Goal: Communication & Community: Share content

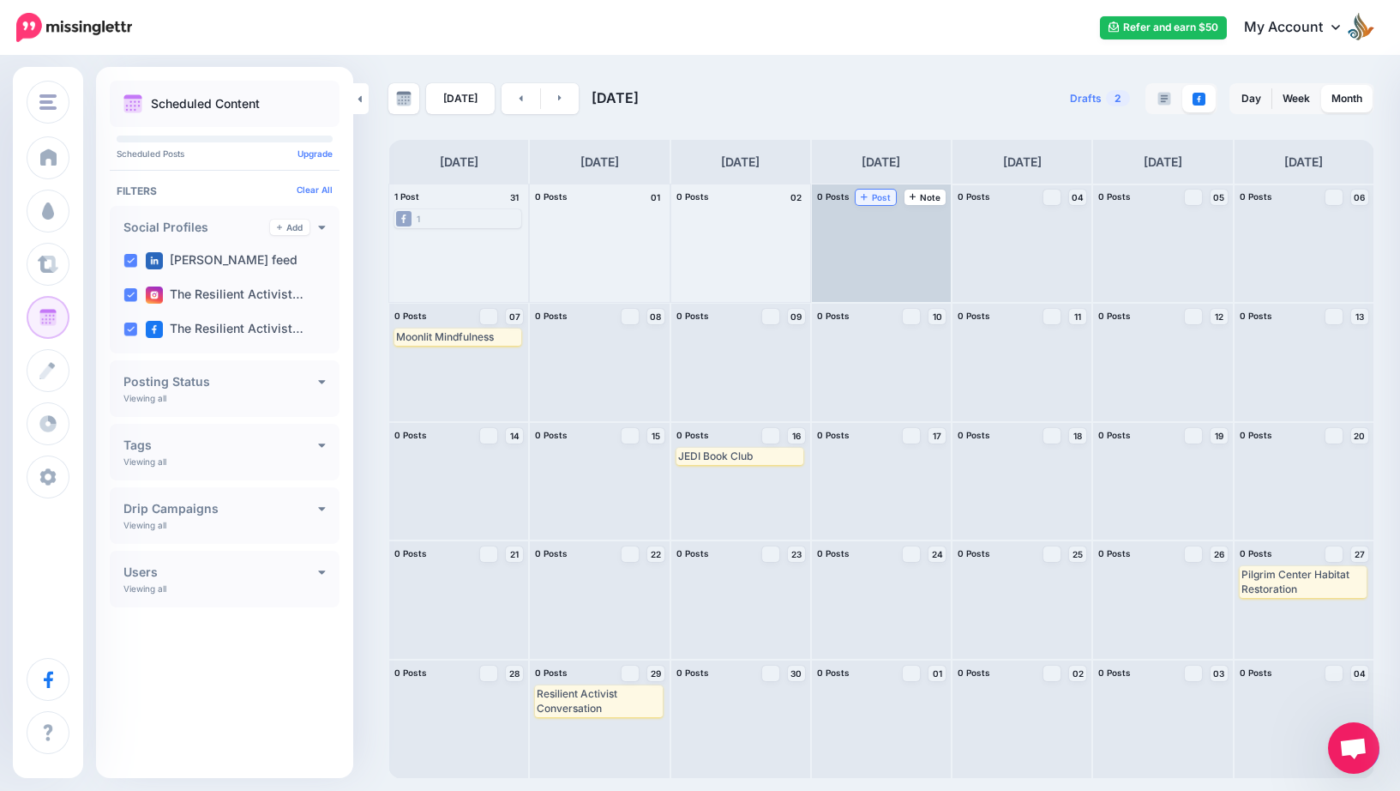
click at [882, 200] on span "Post" at bounding box center [876, 197] width 30 height 9
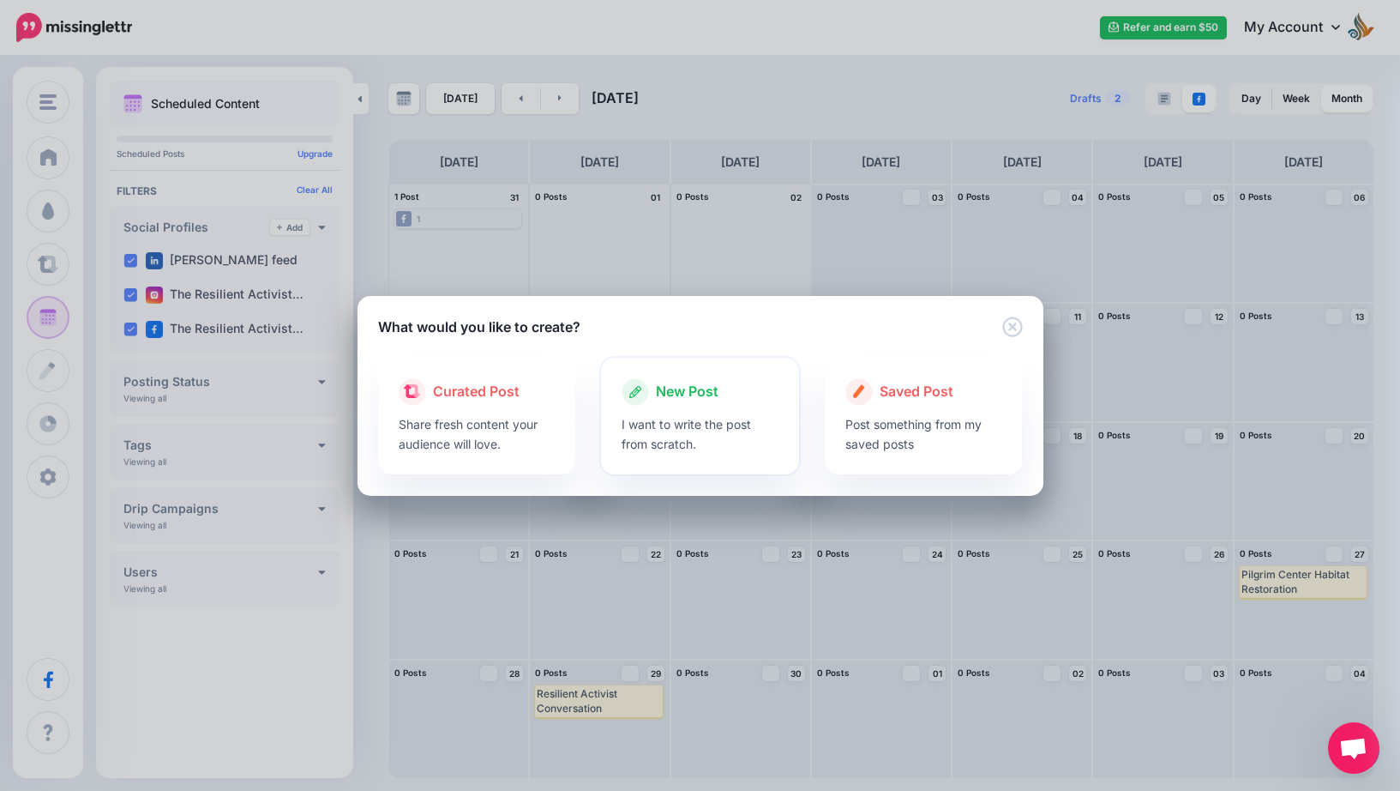
click at [734, 414] on p "I want to write the post from scratch." at bounding box center [700, 433] width 157 height 39
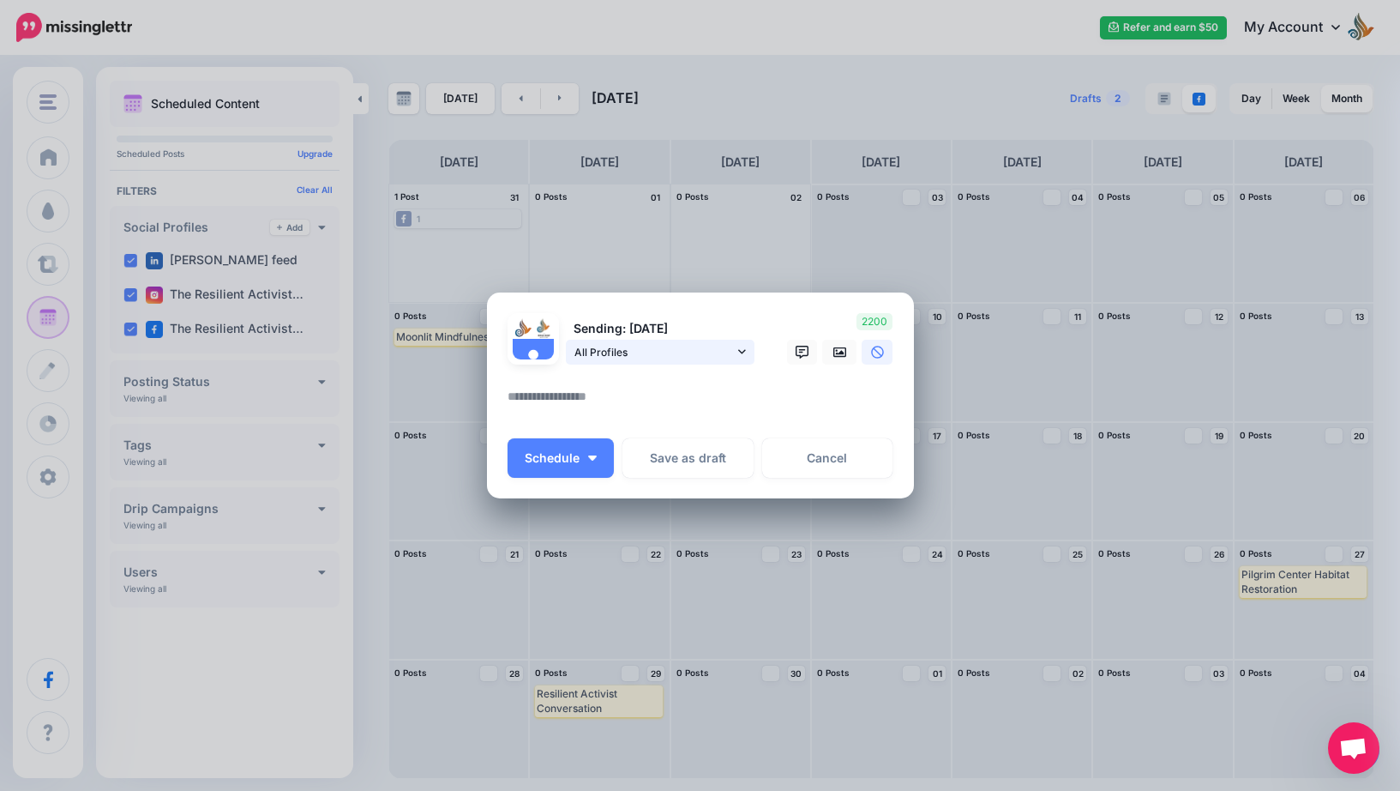
click at [719, 358] on span "All Profiles" at bounding box center [653, 352] width 159 height 18
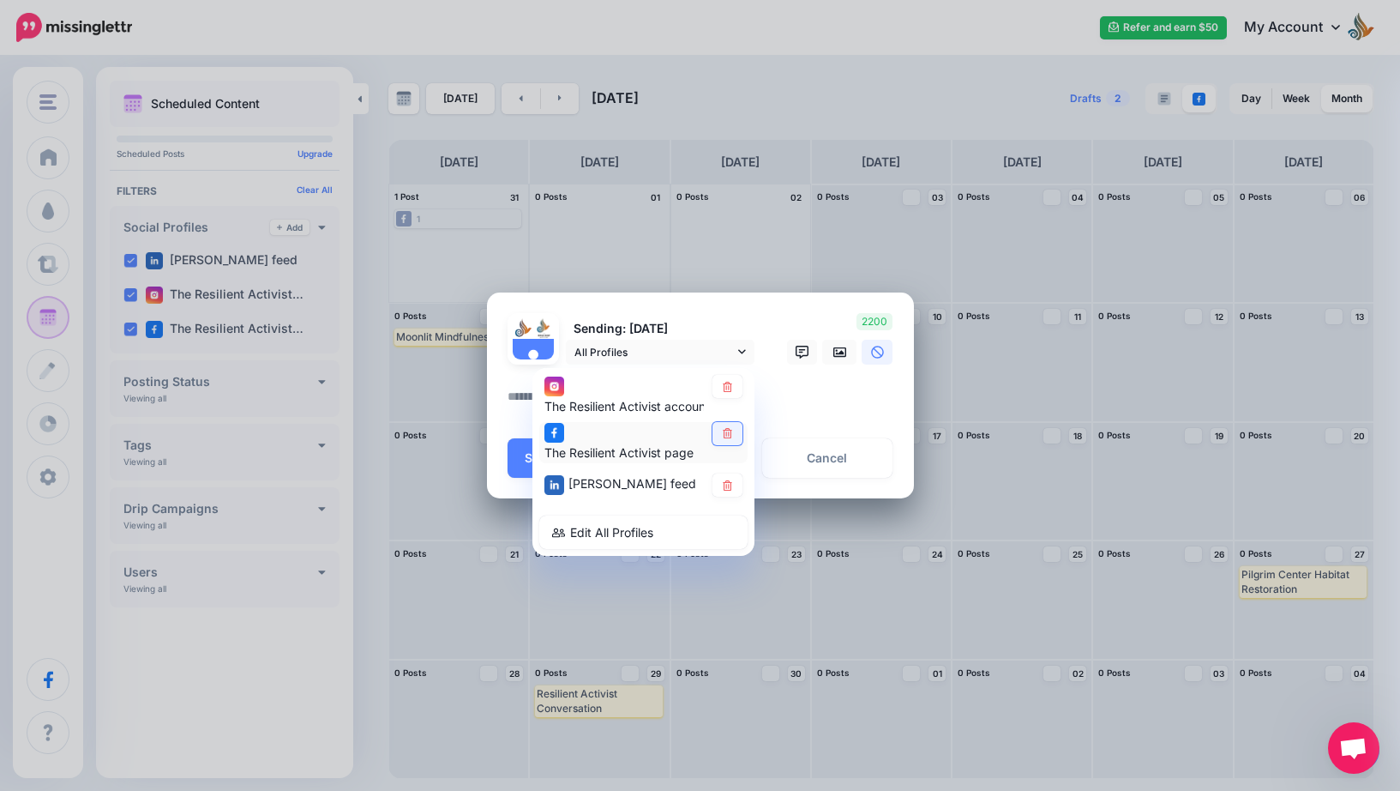
click at [732, 432] on icon at bounding box center [727, 434] width 13 height 10
click at [727, 487] on icon at bounding box center [727, 485] width 13 height 10
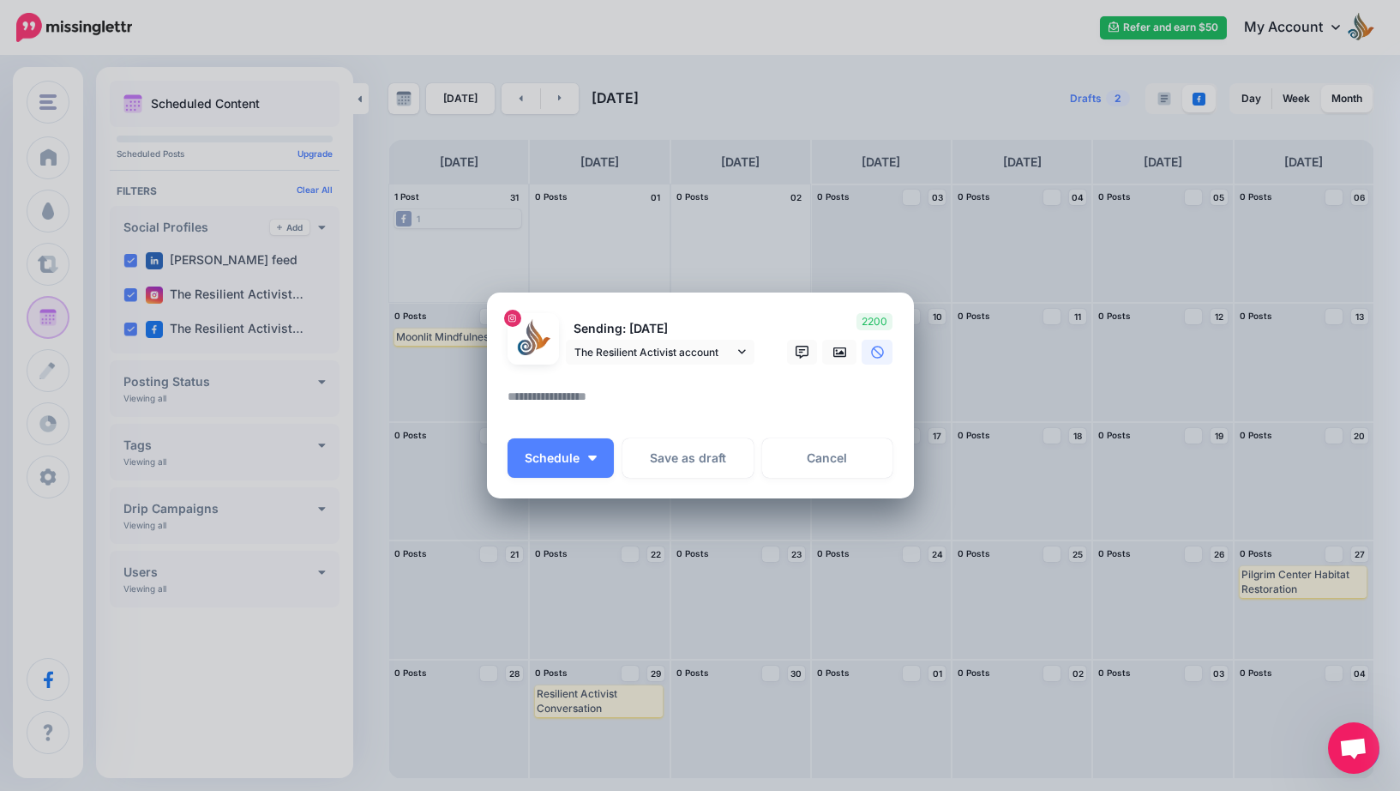
click at [737, 430] on div "Sending: [DATE] The Resilient Activist account" at bounding box center [701, 395] width 386 height 165
click at [735, 408] on textarea at bounding box center [705, 402] width 394 height 33
paste textarea "**********"
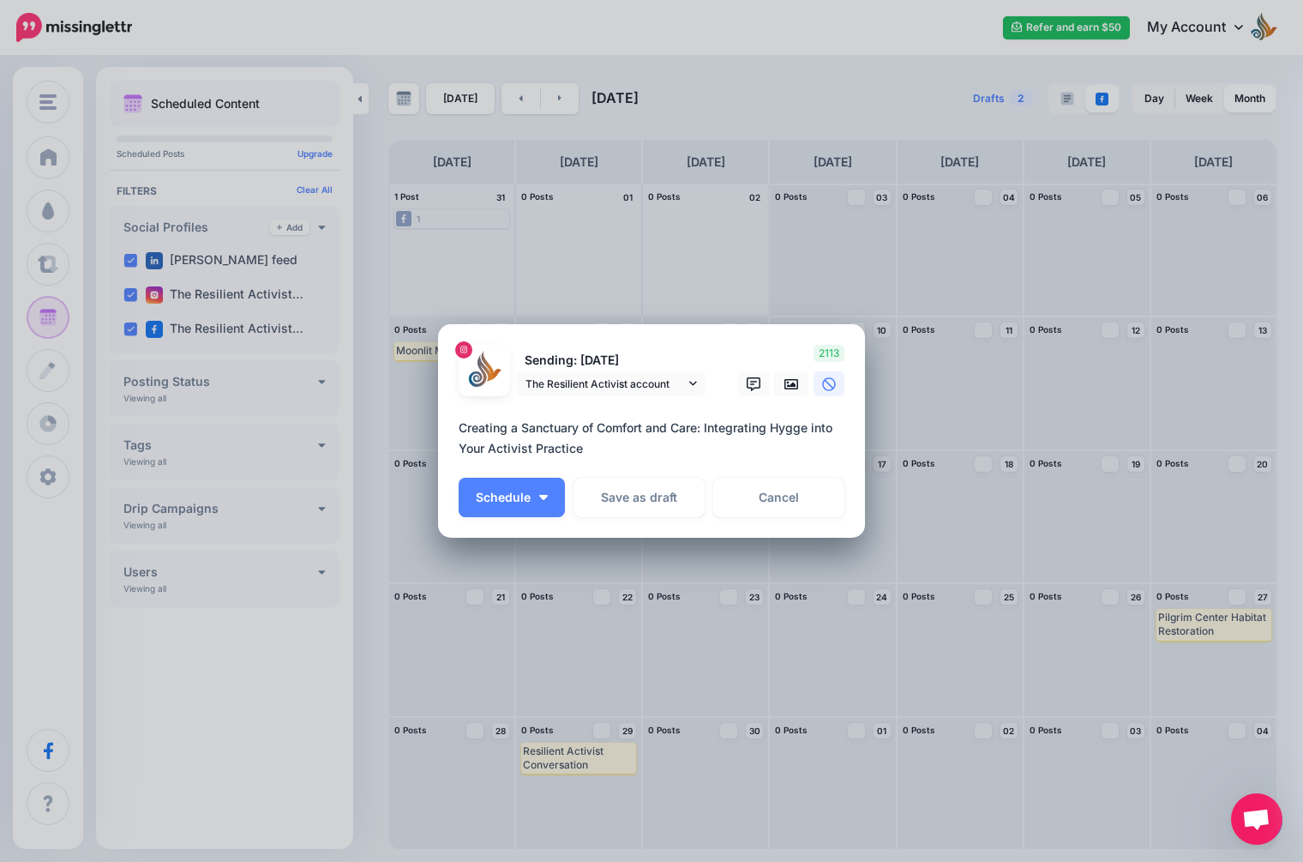
drag, startPoint x: 615, startPoint y: 450, endPoint x: 404, endPoint y: 393, distance: 218.6
click at [404, 393] on div "Create Post Loading Sending: [DATE] The Resilient Activist account" at bounding box center [651, 431] width 1303 height 862
paste textarea "**********"
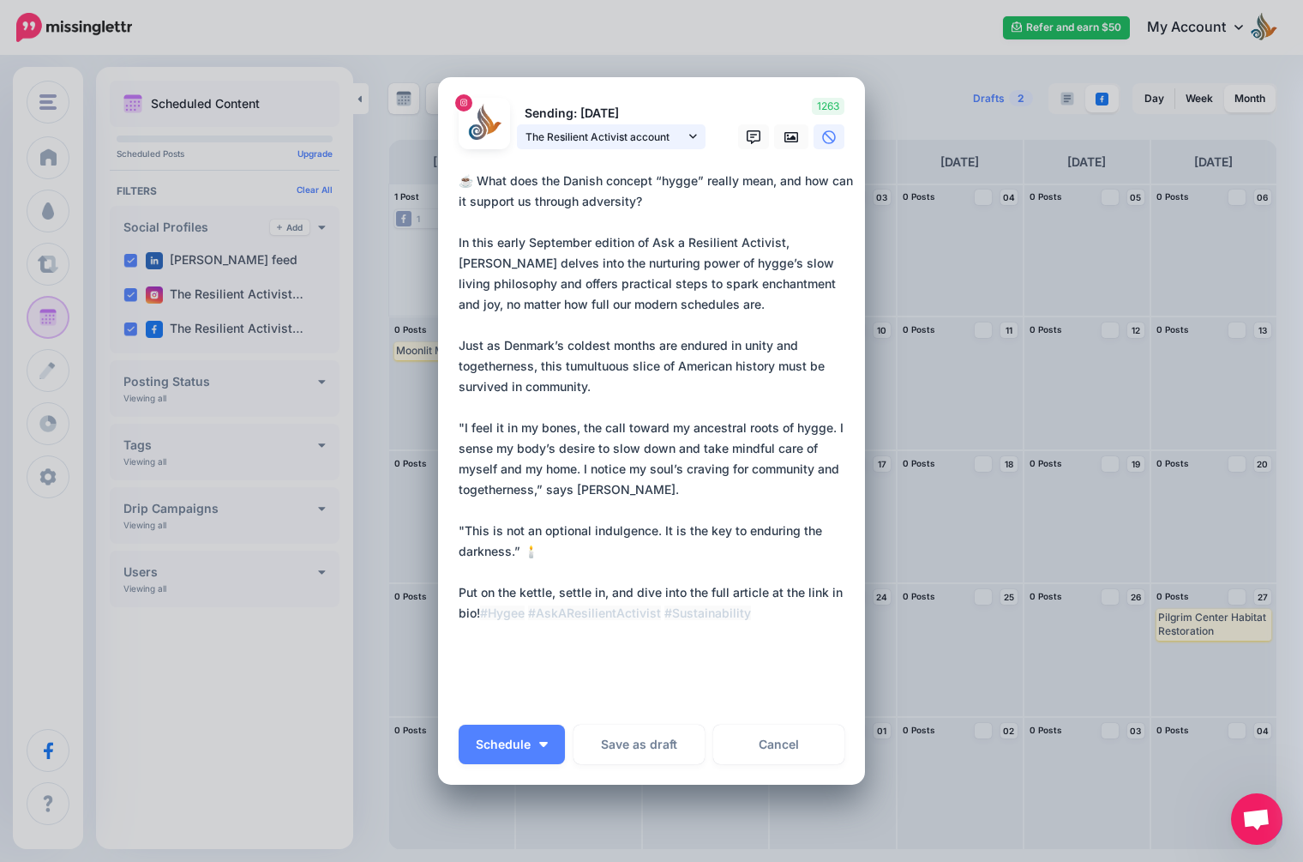
click at [674, 130] on span "The Resilient Activist account" at bounding box center [605, 137] width 159 height 18
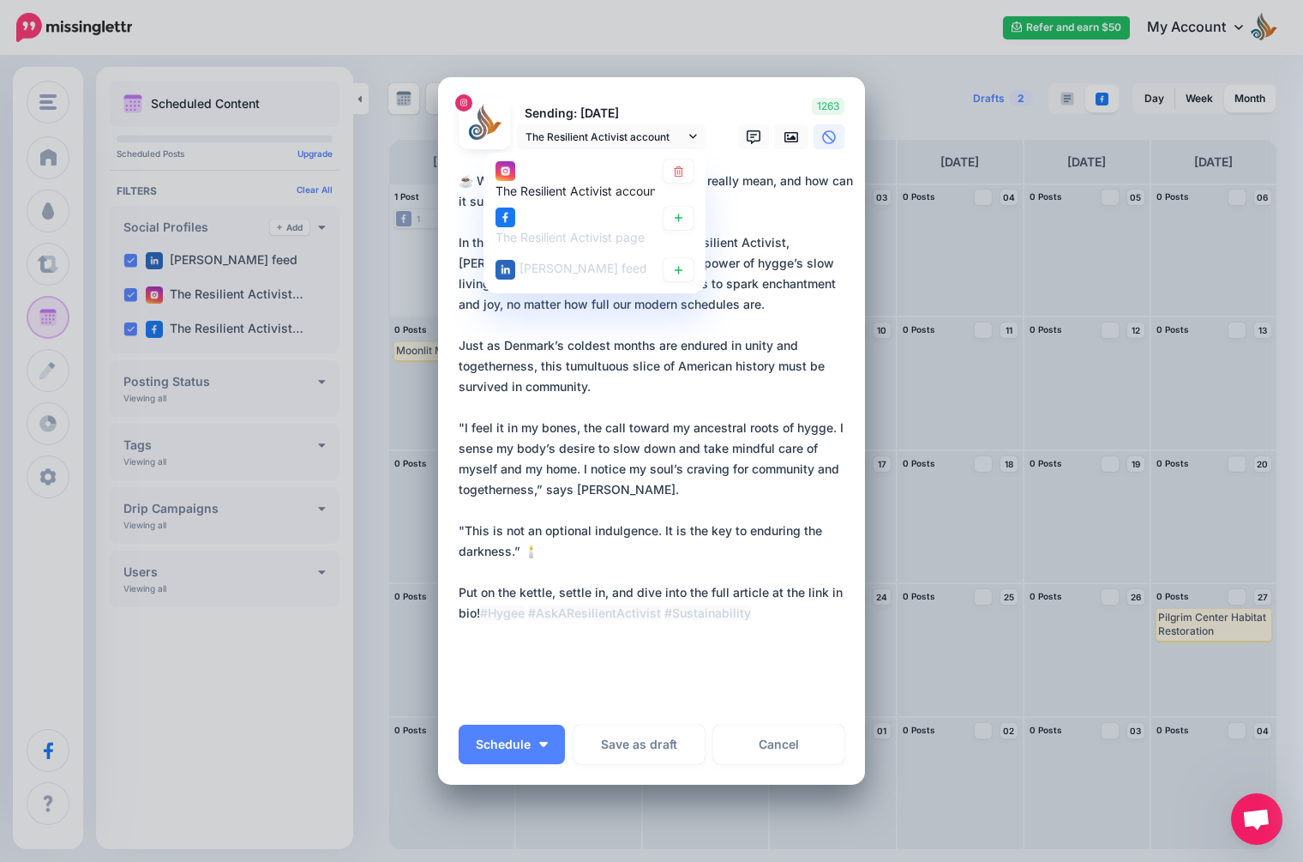
drag, startPoint x: 670, startPoint y: 221, endPoint x: 671, endPoint y: 171, distance: 49.7
click at [672, 220] on icon at bounding box center [678, 218] width 13 height 10
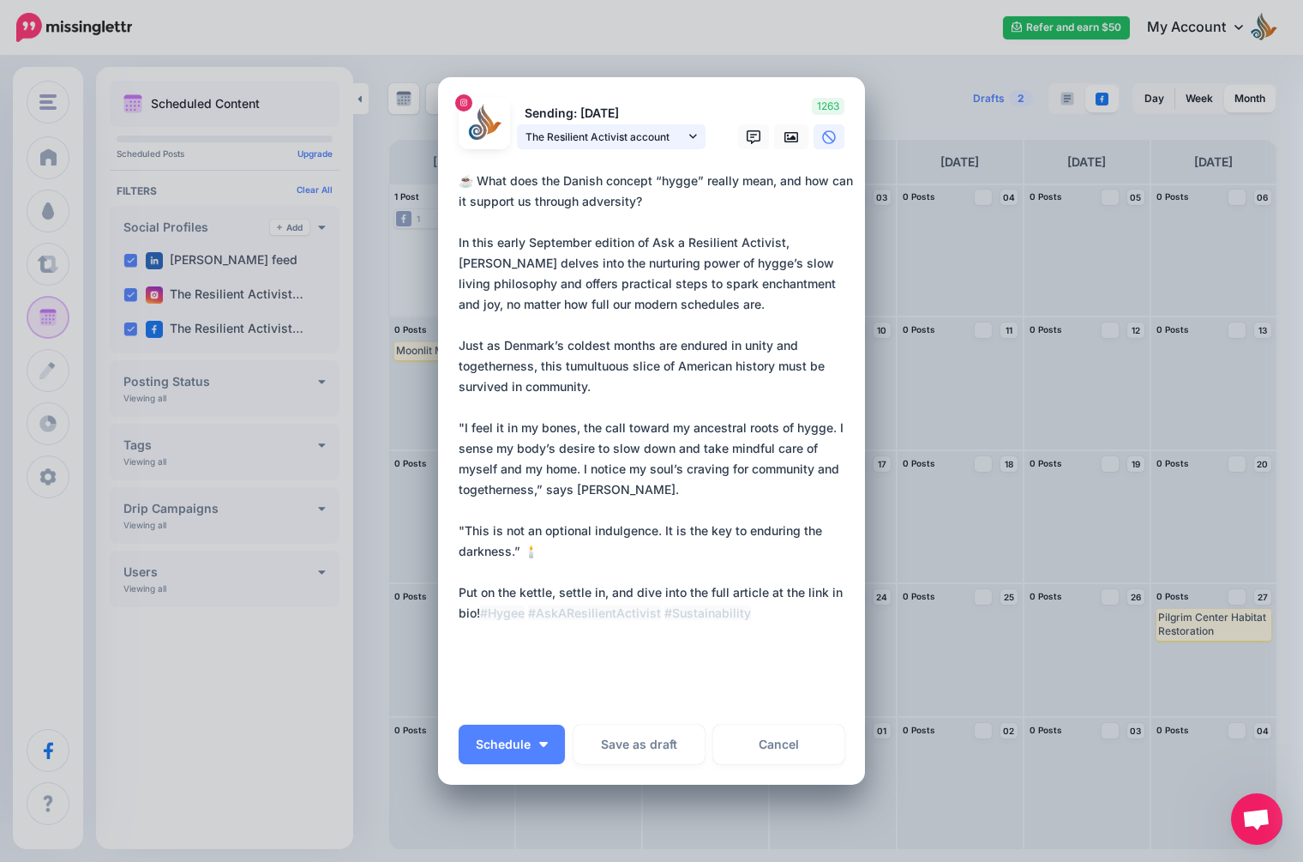
click at [689, 141] on icon at bounding box center [693, 136] width 8 height 12
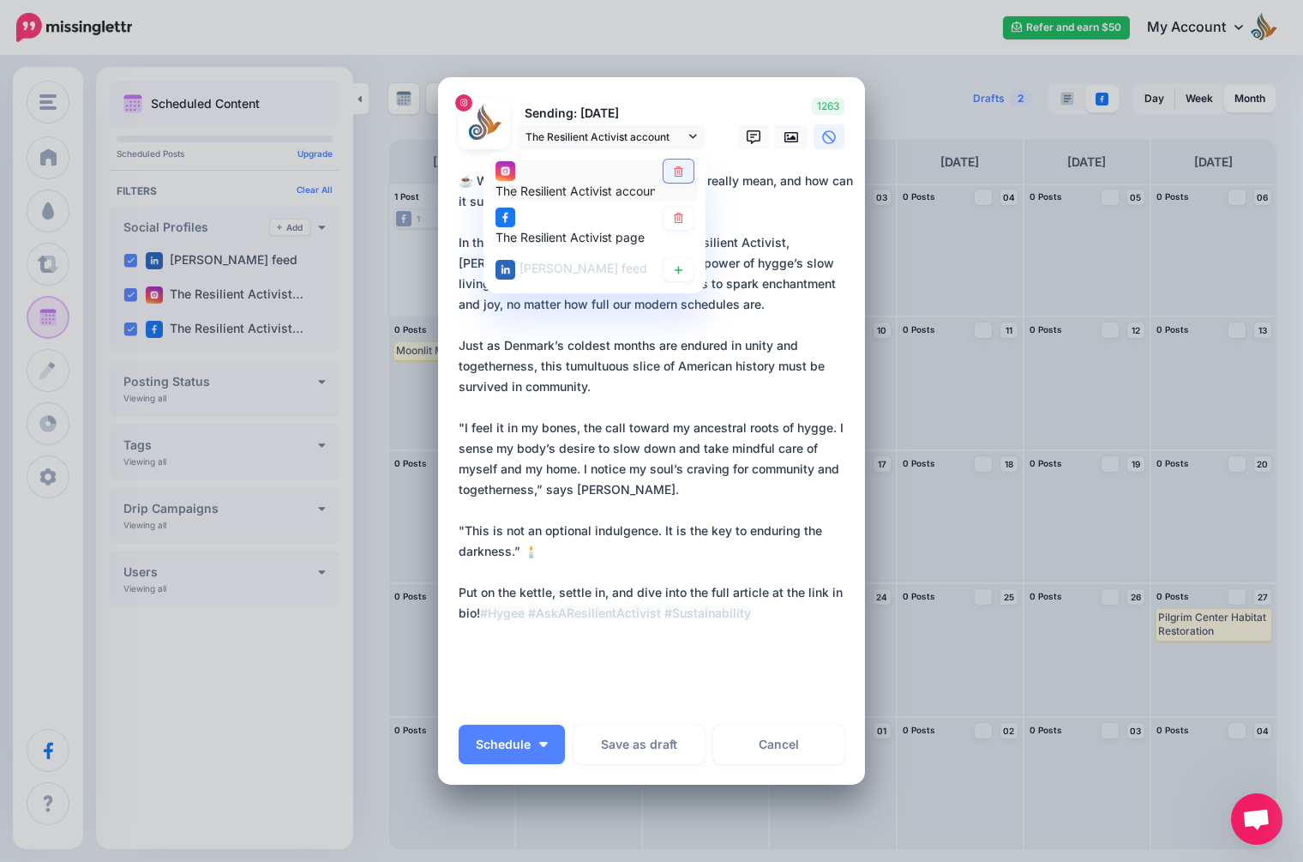
click at [674, 166] on icon at bounding box center [678, 171] width 13 height 10
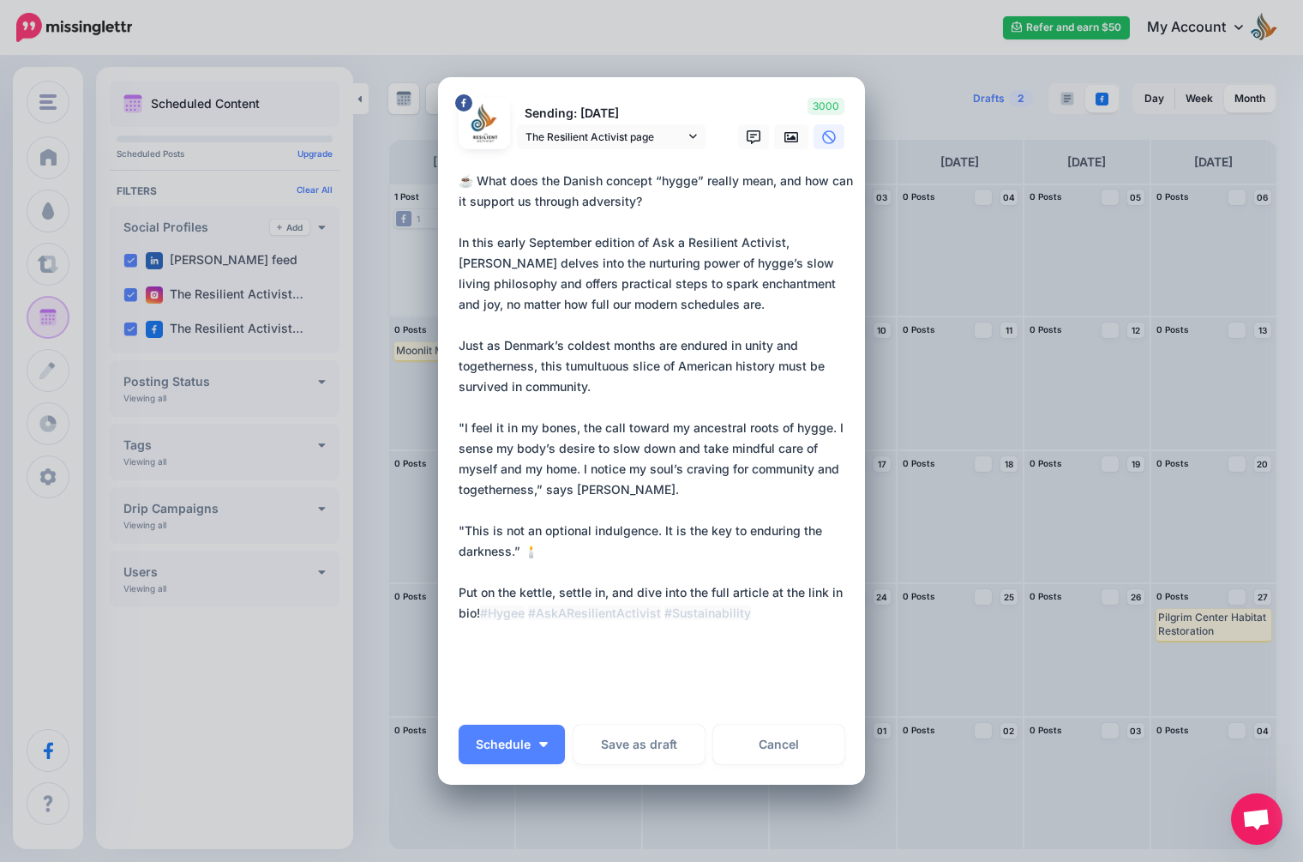
click at [716, 207] on textarea "**********" at bounding box center [656, 438] width 394 height 535
drag, startPoint x: 568, startPoint y: 605, endPoint x: 756, endPoint y: 599, distance: 188.7
click at [756, 599] on textarea "**********" at bounding box center [656, 438] width 394 height 535
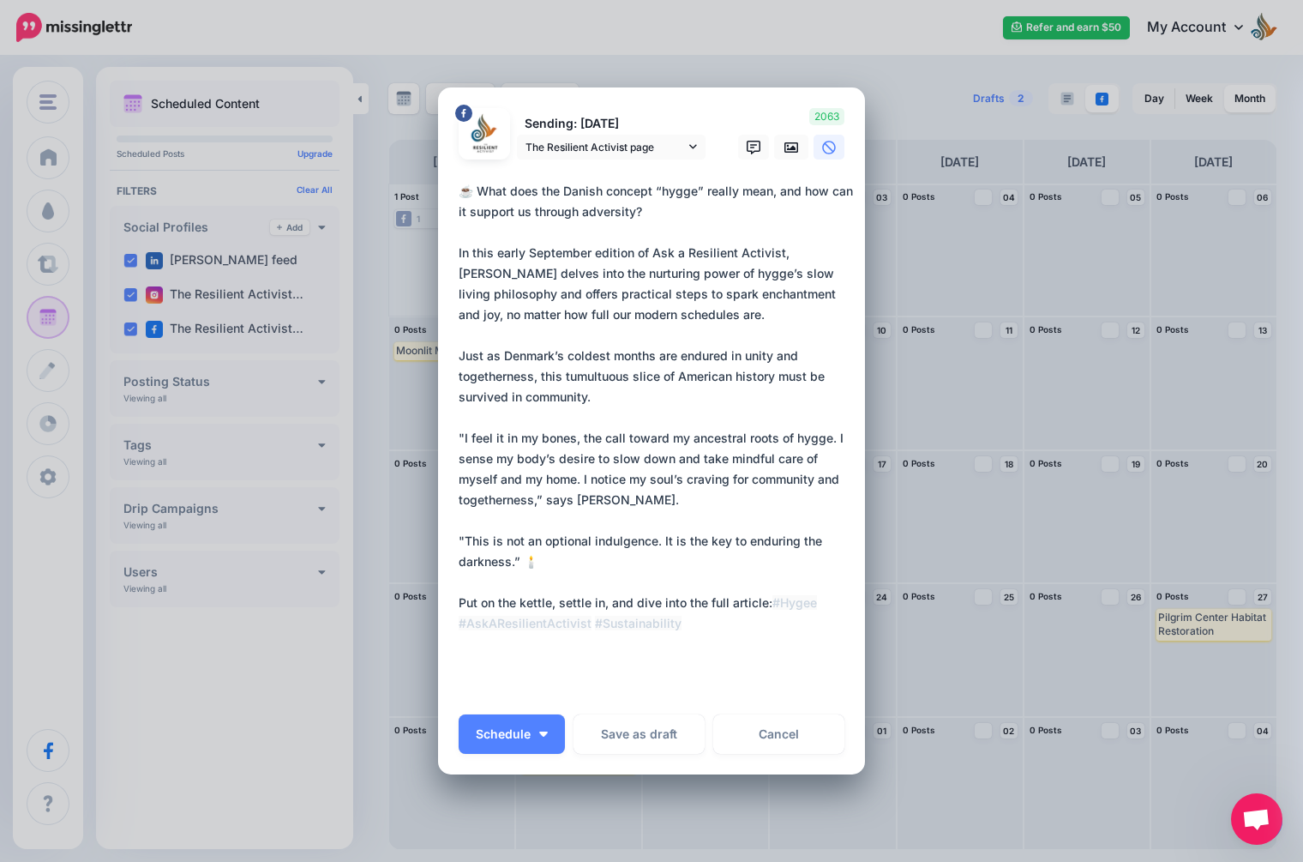
paste textarea "**********"
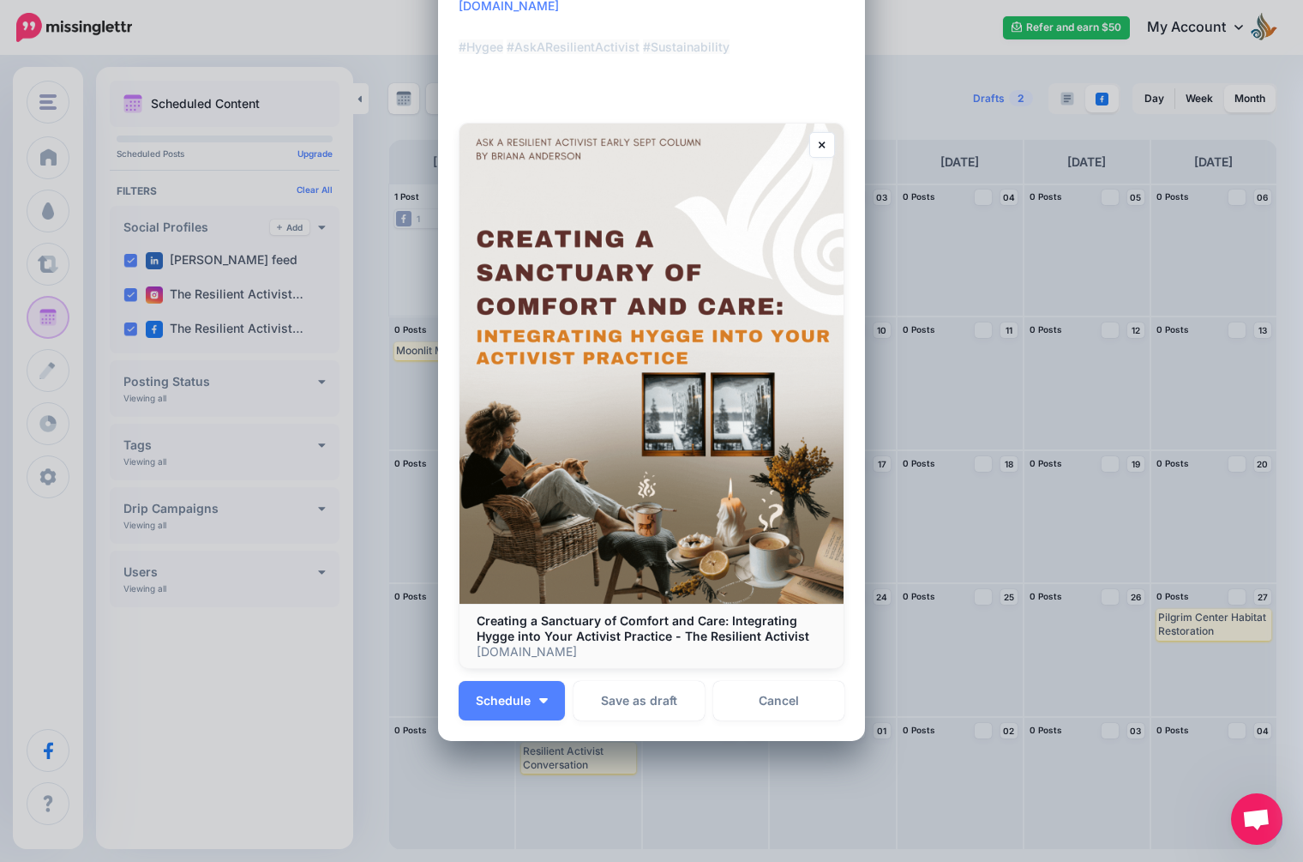
scroll to position [331, 0]
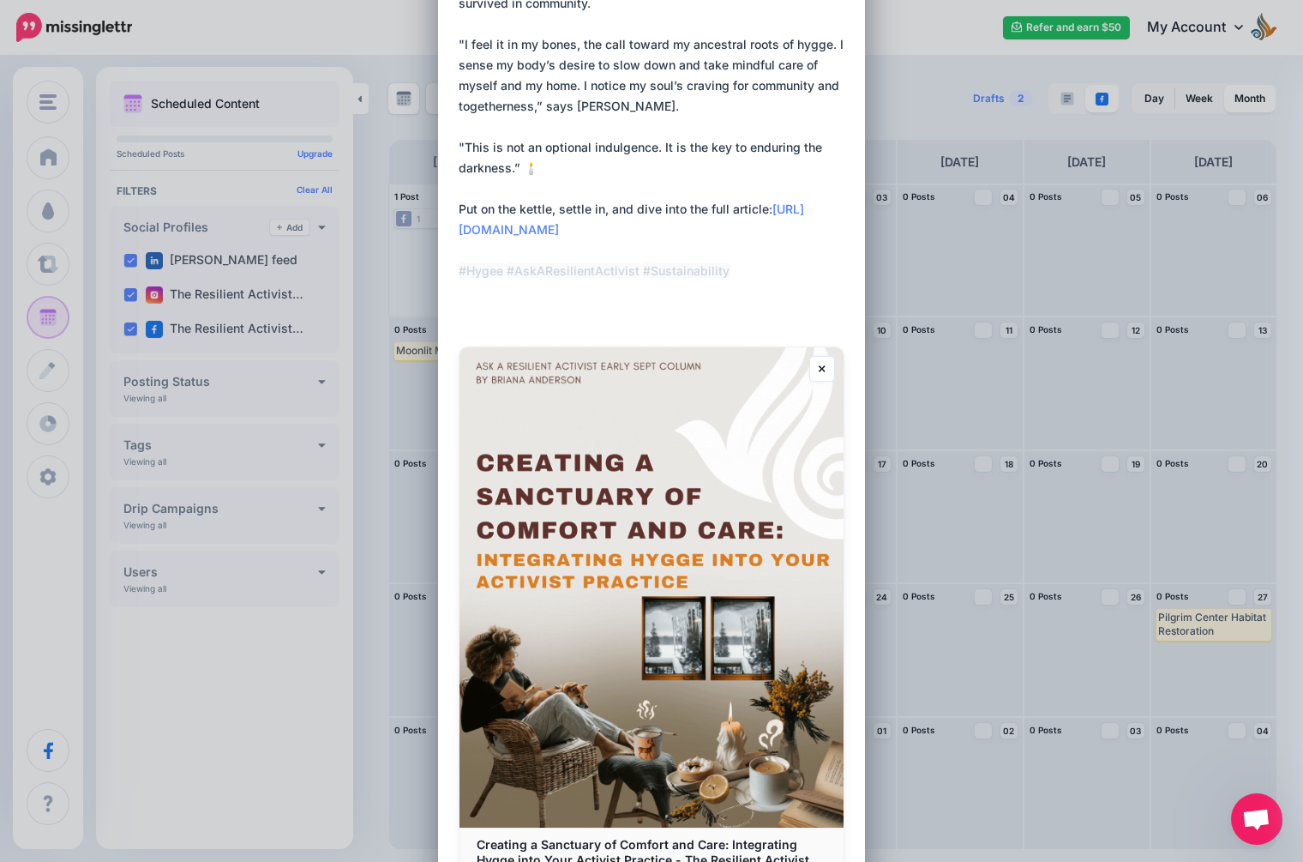
click at [748, 297] on textarea "**********" at bounding box center [656, 54] width 394 height 535
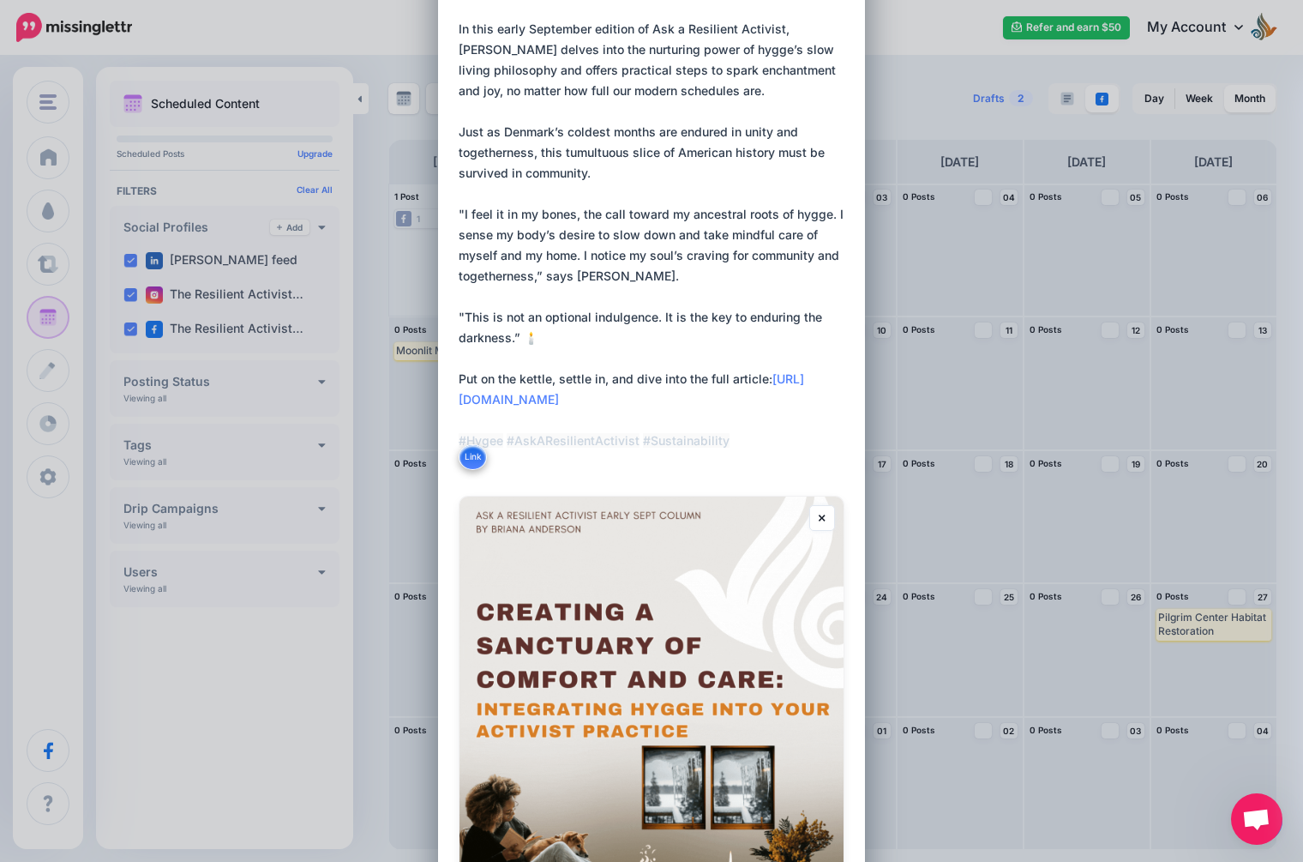
scroll to position [0, 0]
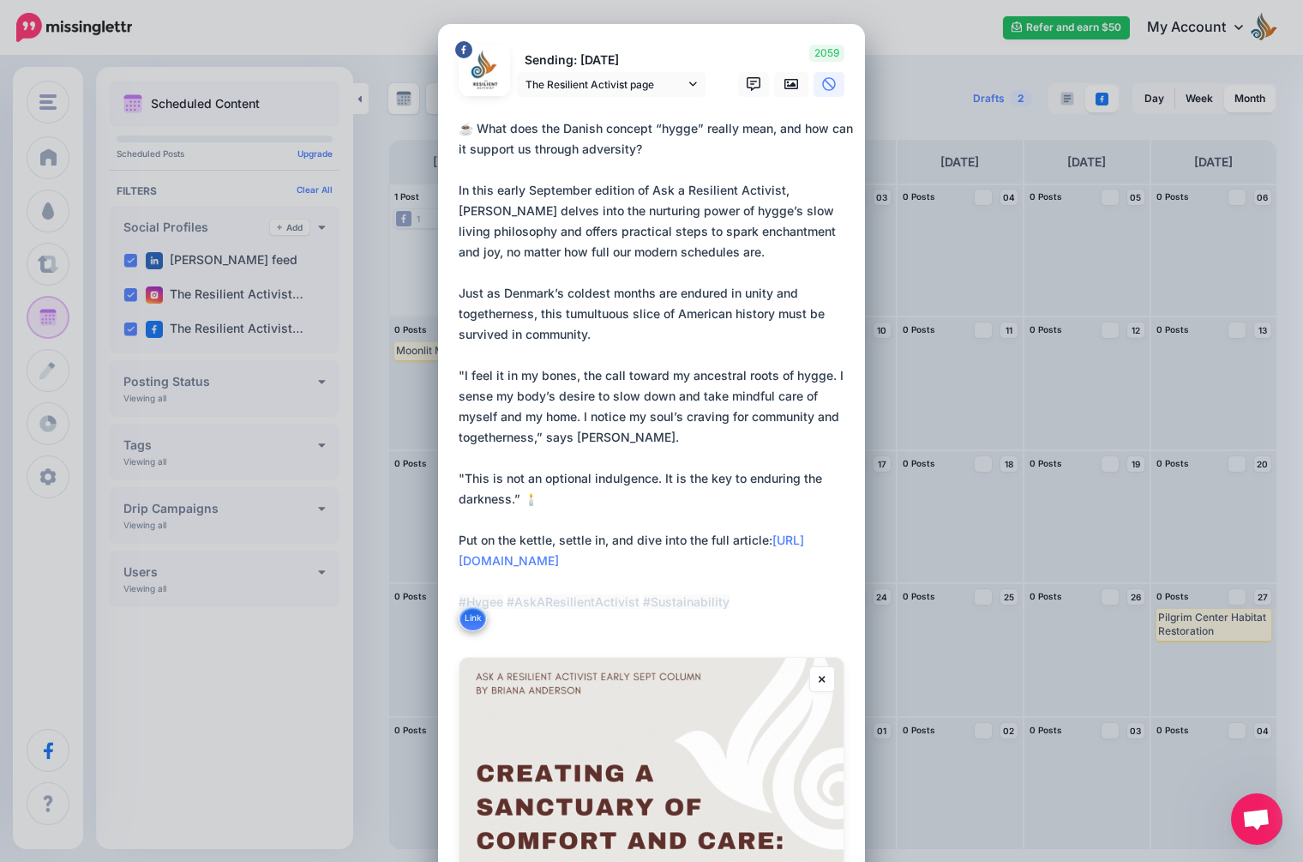
drag, startPoint x: 775, startPoint y: 288, endPoint x: 423, endPoint y: -125, distance: 543.1
click at [423, 0] on html "Refer and earn $50 My Account Dashboard My Account" at bounding box center [651, 431] width 1303 height 862
type textarea "**********"
click at [682, 364] on textarea "**********" at bounding box center [656, 375] width 394 height 514
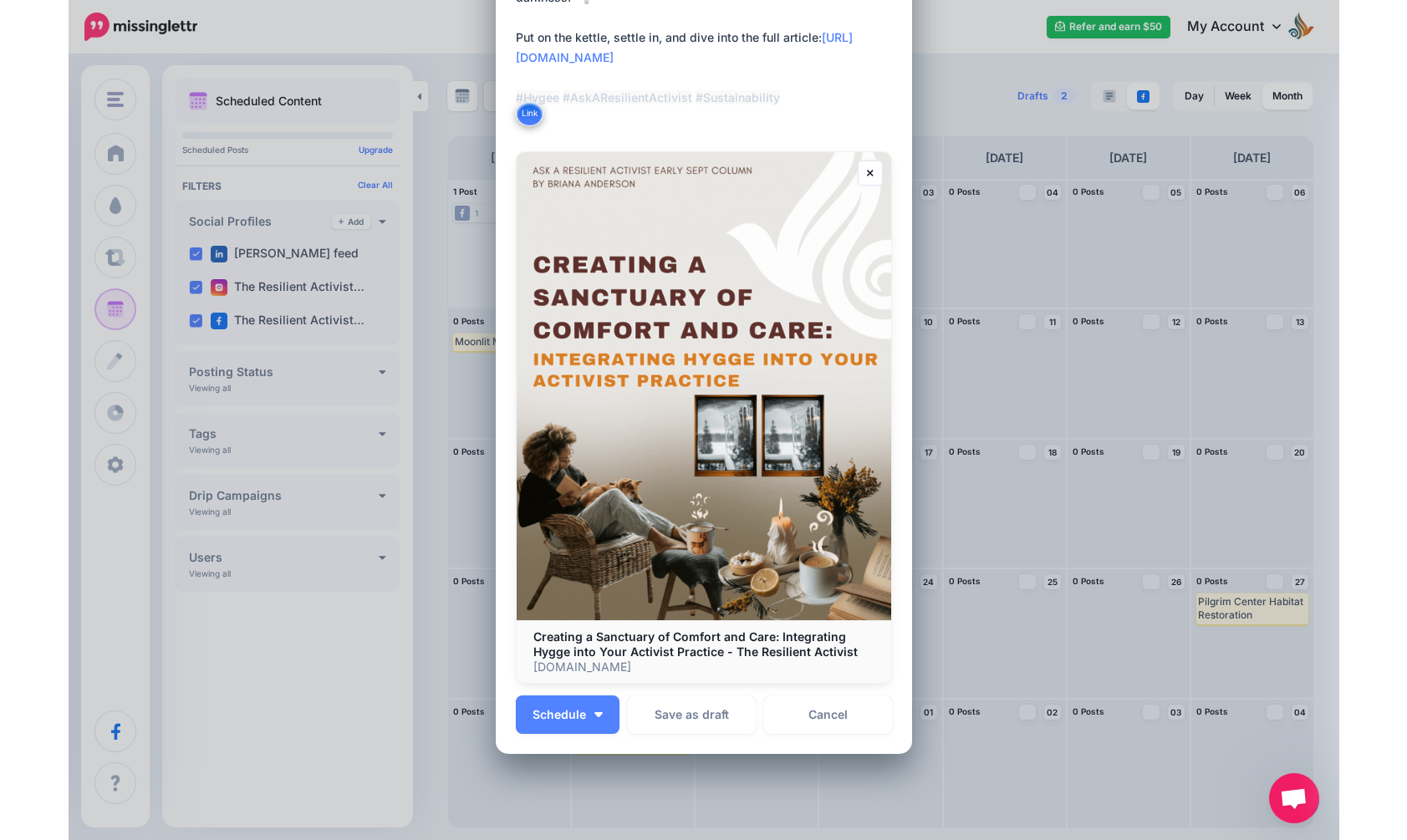
scroll to position [489, 0]
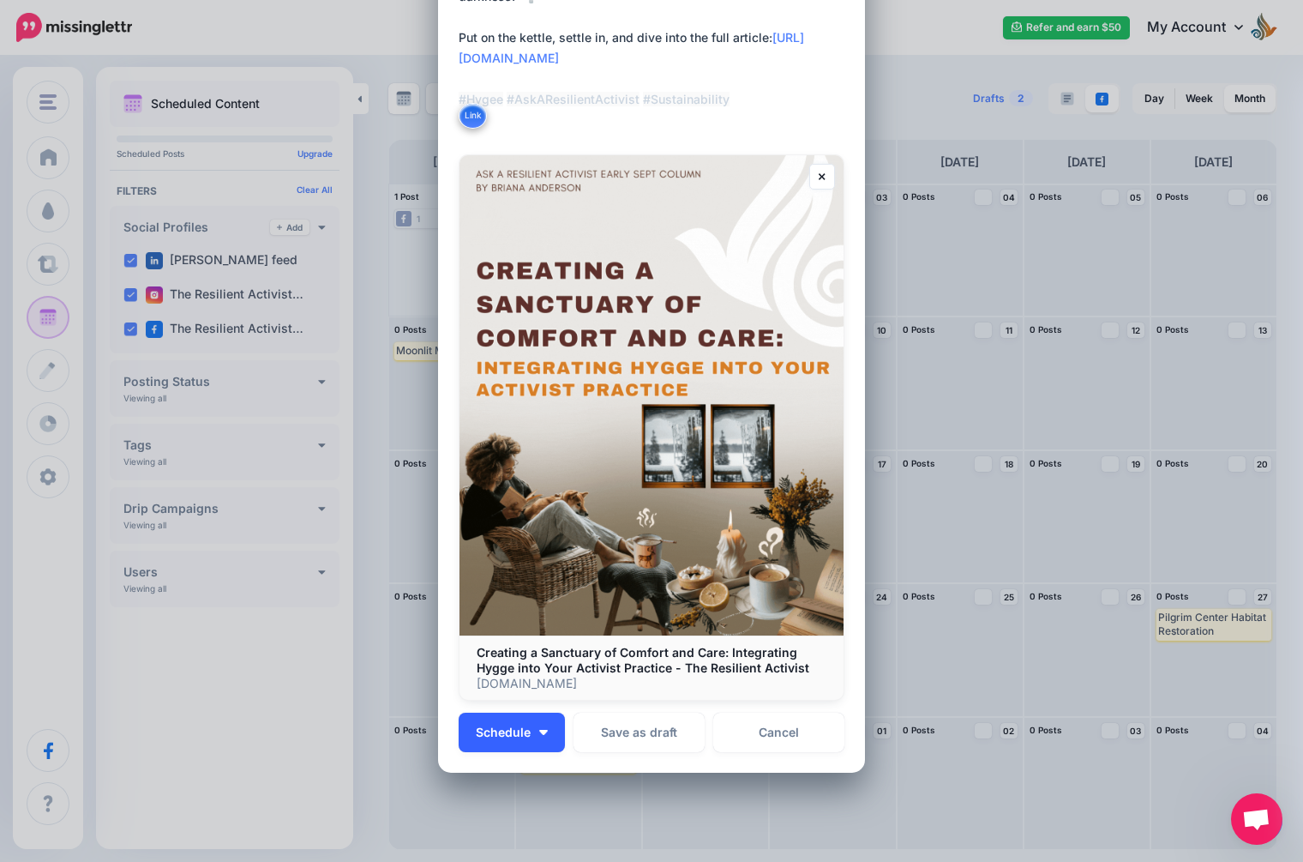
click at [538, 725] on button "Schedule" at bounding box center [512, 731] width 106 height 39
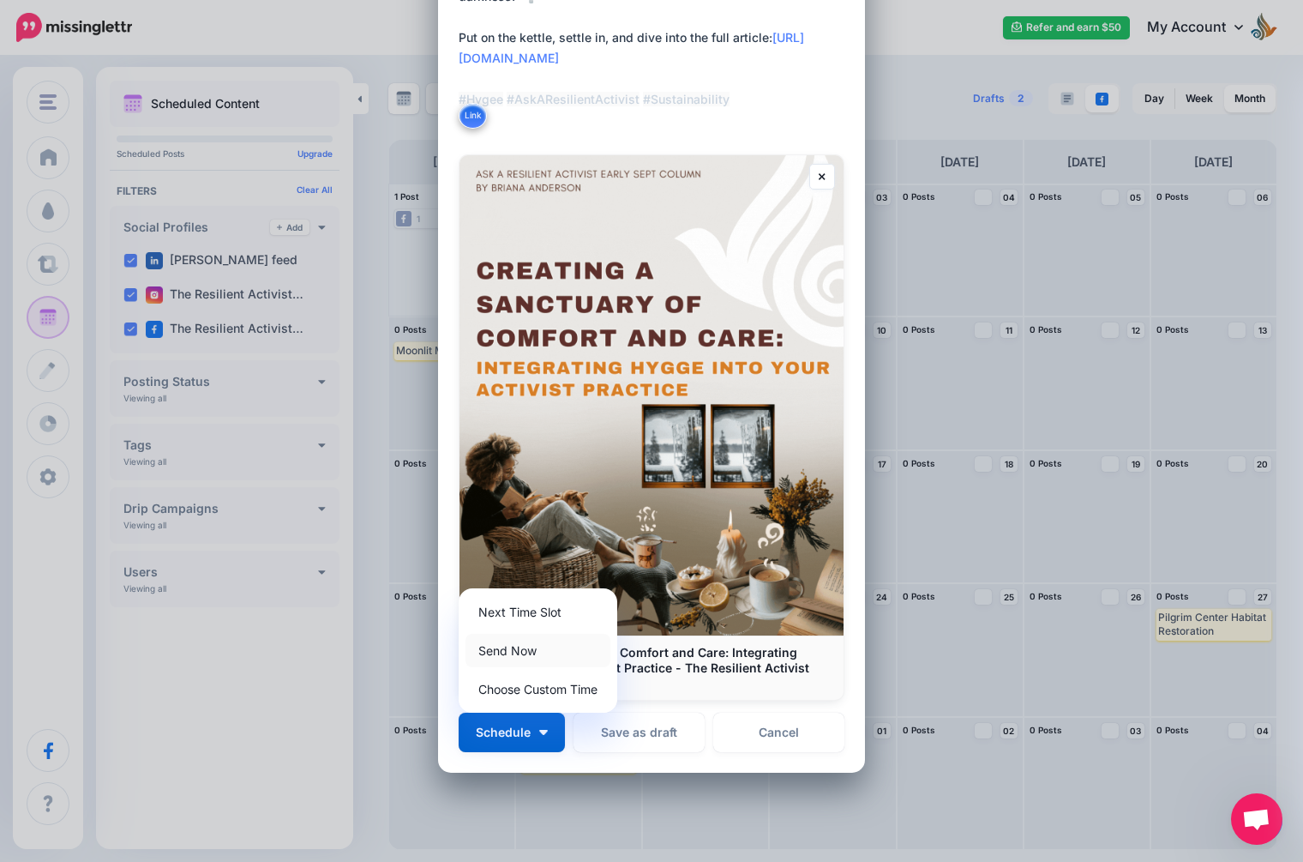
click at [544, 652] on link "Send Now" at bounding box center [538, 650] width 145 height 33
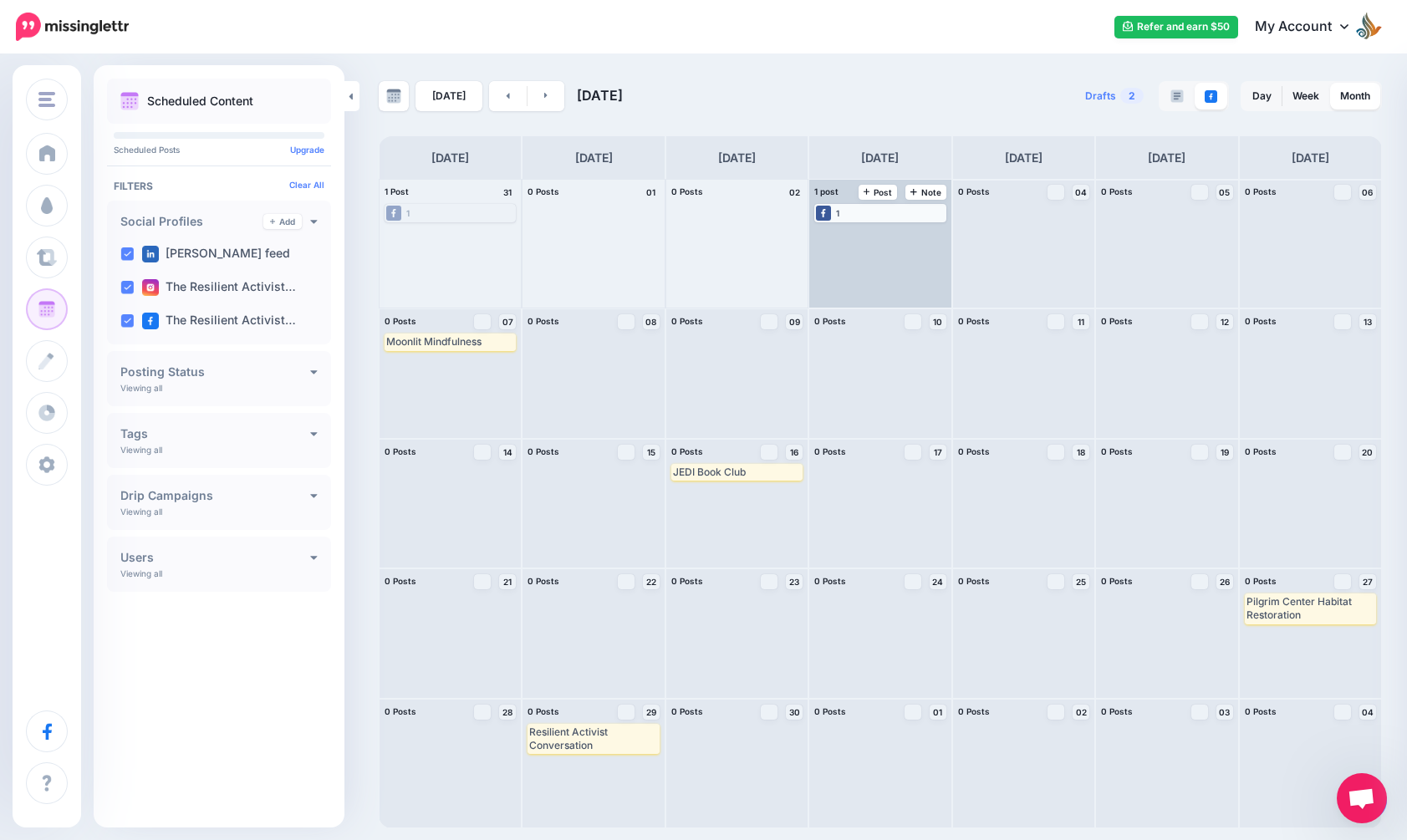
click at [883, 212] on div "1" at bounding box center [879, 212] width 128 height 15
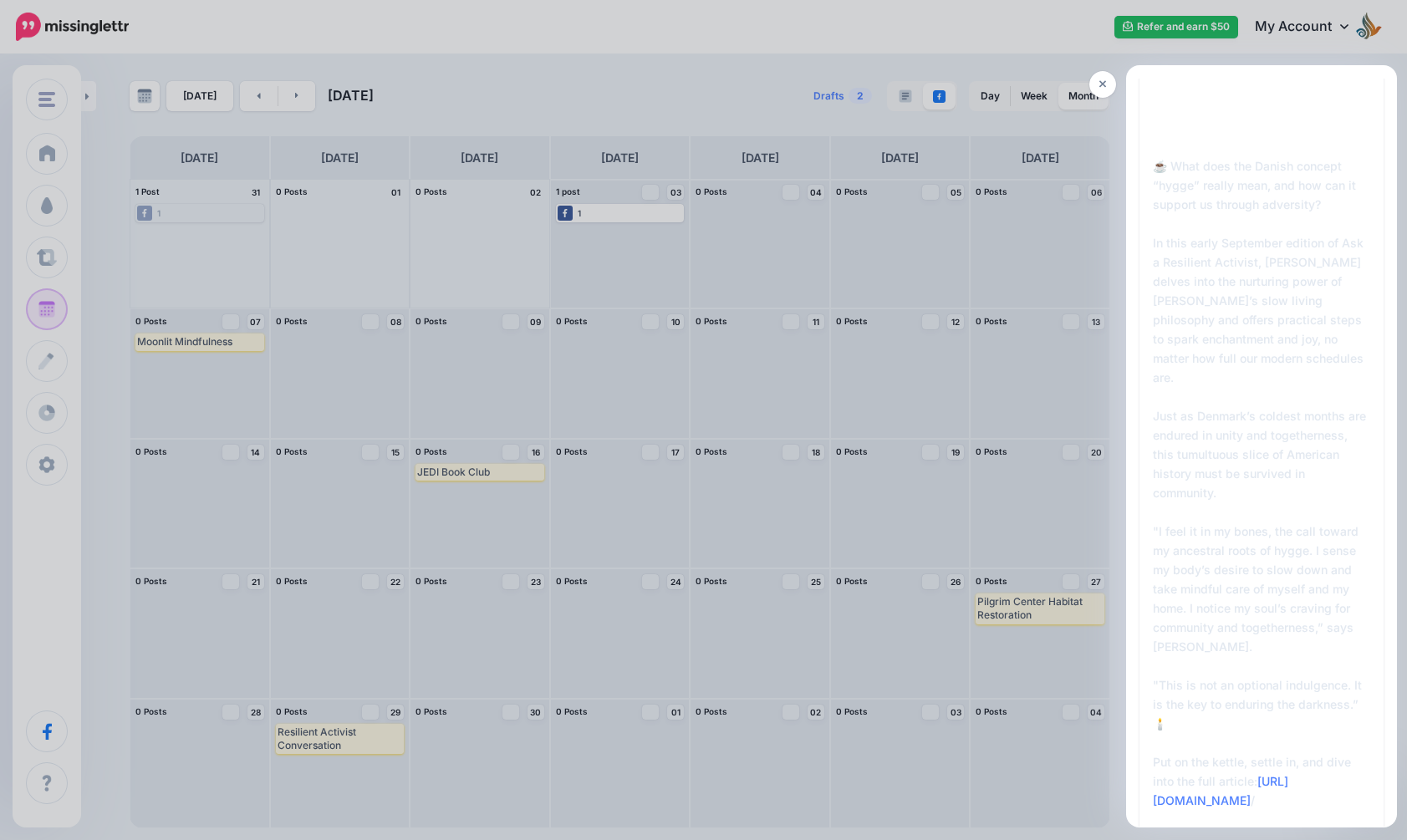
scroll to position [0, 0]
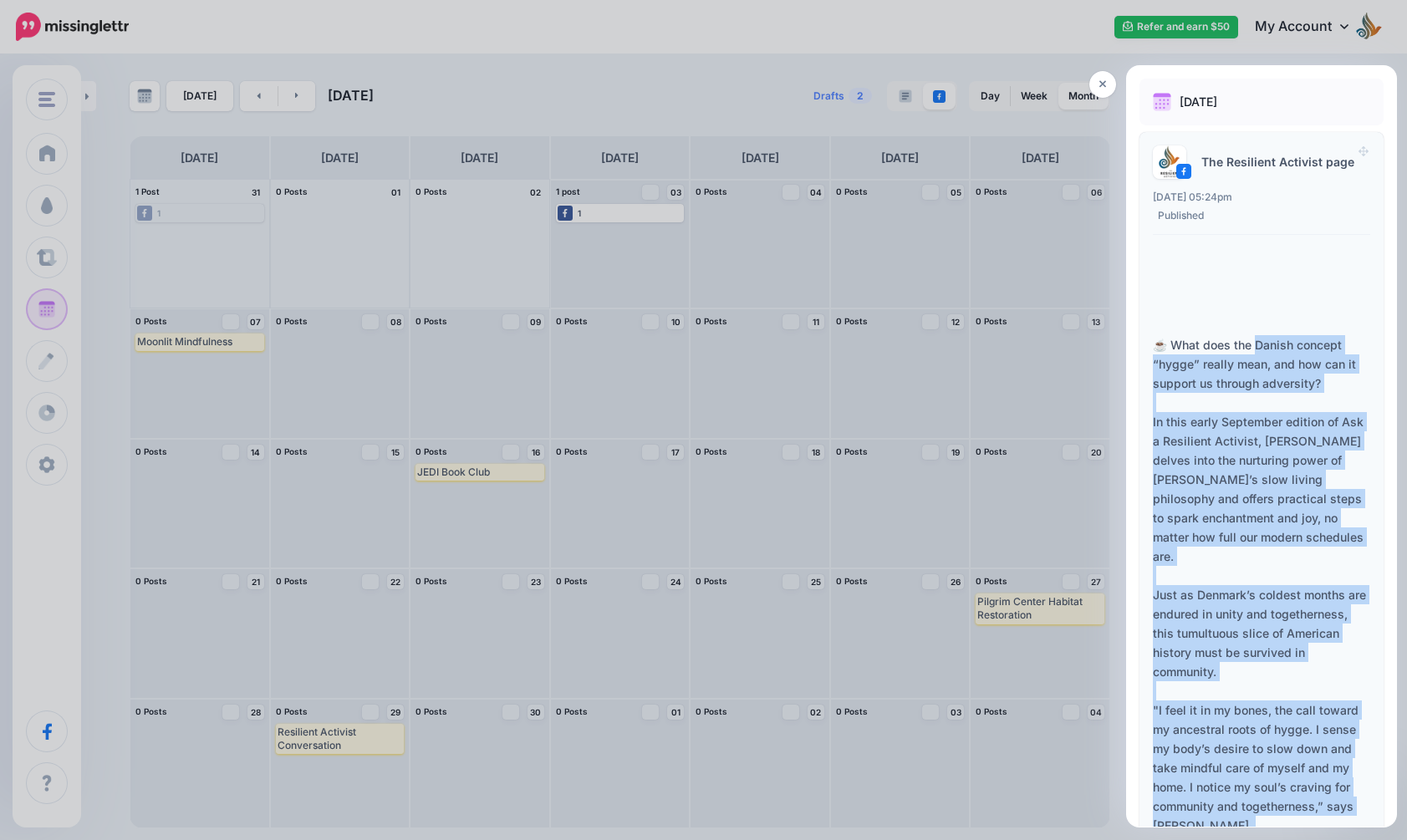
drag, startPoint x: 1267, startPoint y: 735, endPoint x: 1152, endPoint y: 335, distance: 416.2
click at [1152, 335] on div "05:24pm [DATE] 05:24pm Published The Resilient Activist page ☕️ What does the D…" at bounding box center [1262, 613] width 244 height 963
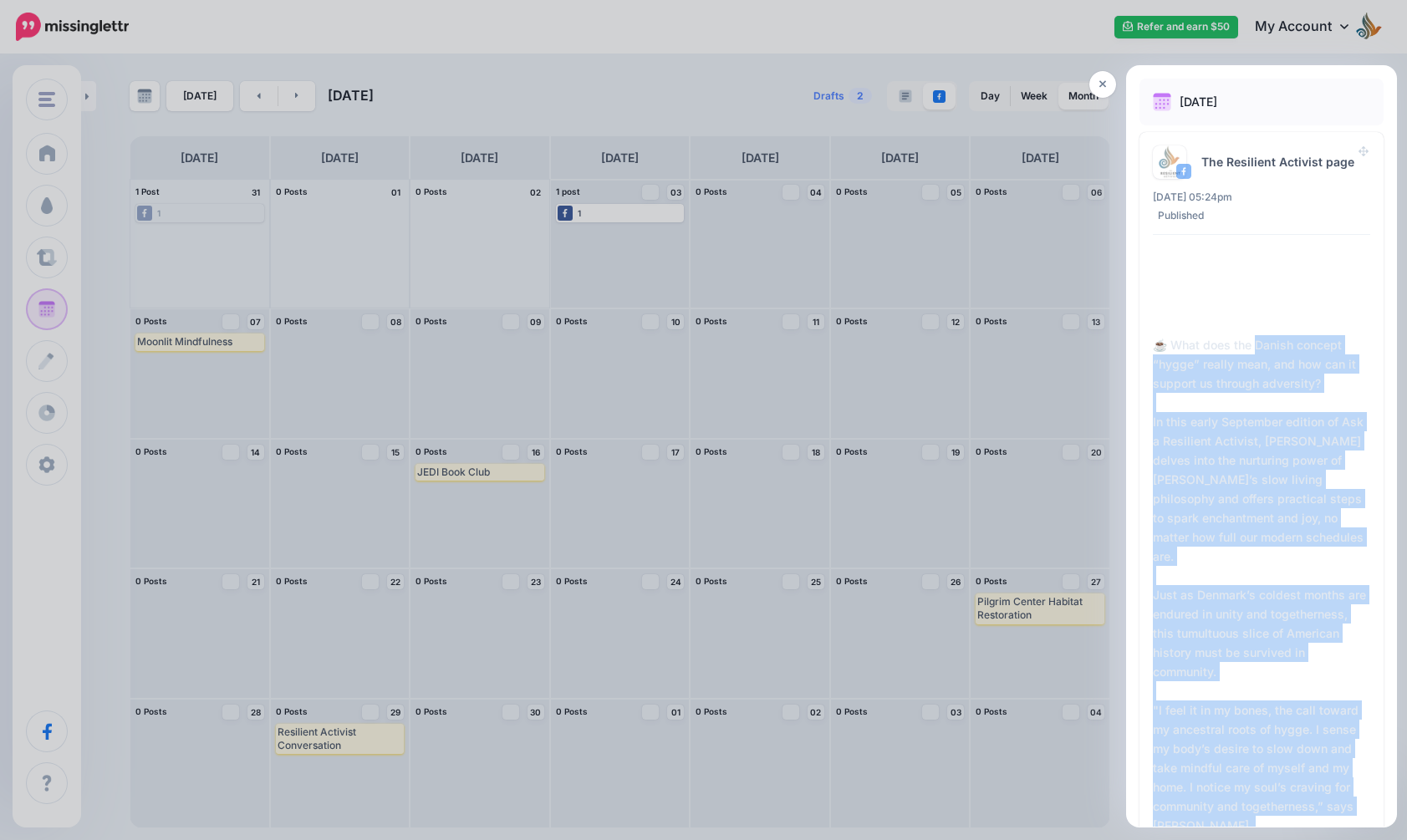
copy div "☕️ What does the Danish concept “hygge” really mean, and how can it support us …"
click at [1103, 81] on icon at bounding box center [1103, 85] width 8 height 12
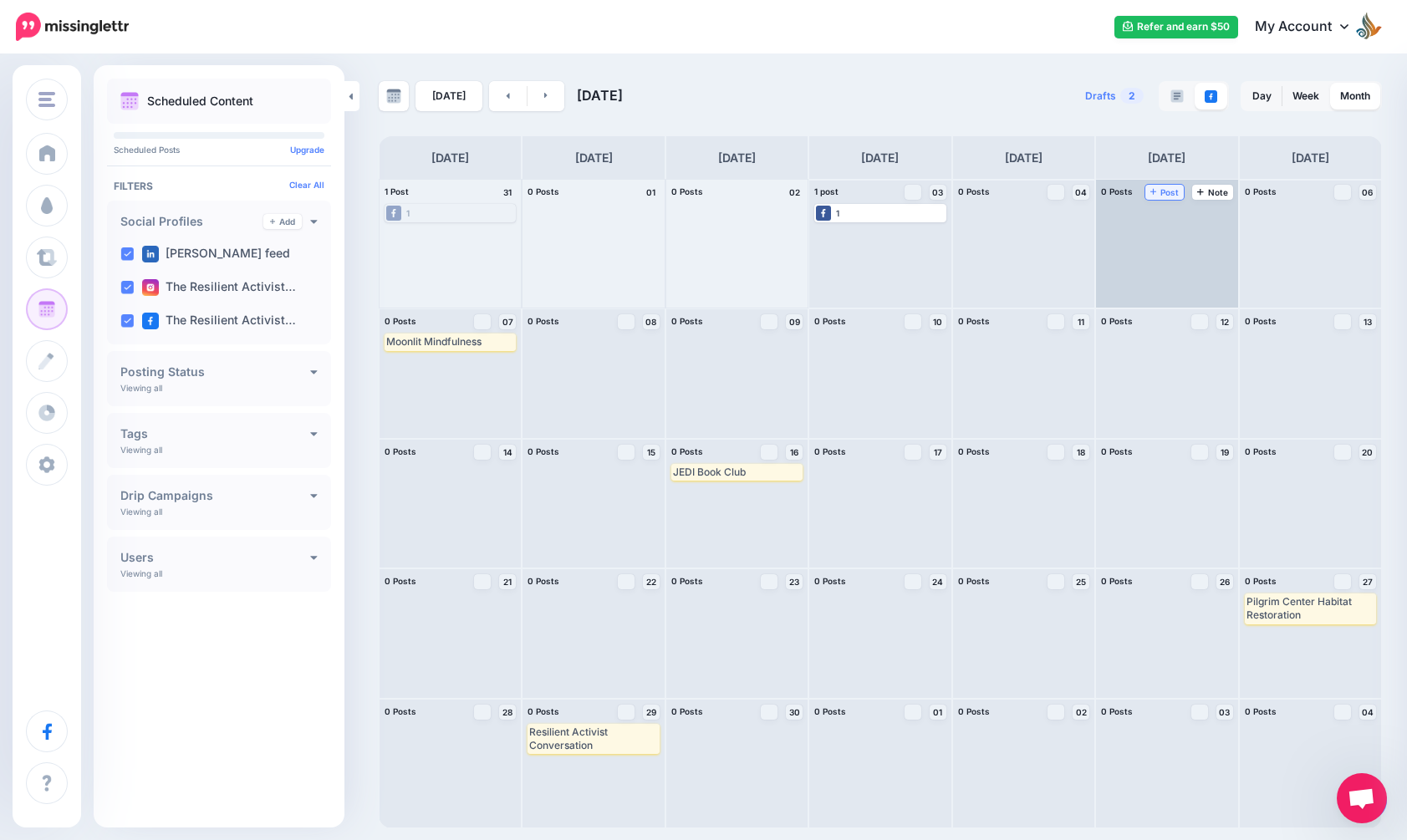
click at [1168, 194] on span "Post" at bounding box center [1165, 192] width 29 height 9
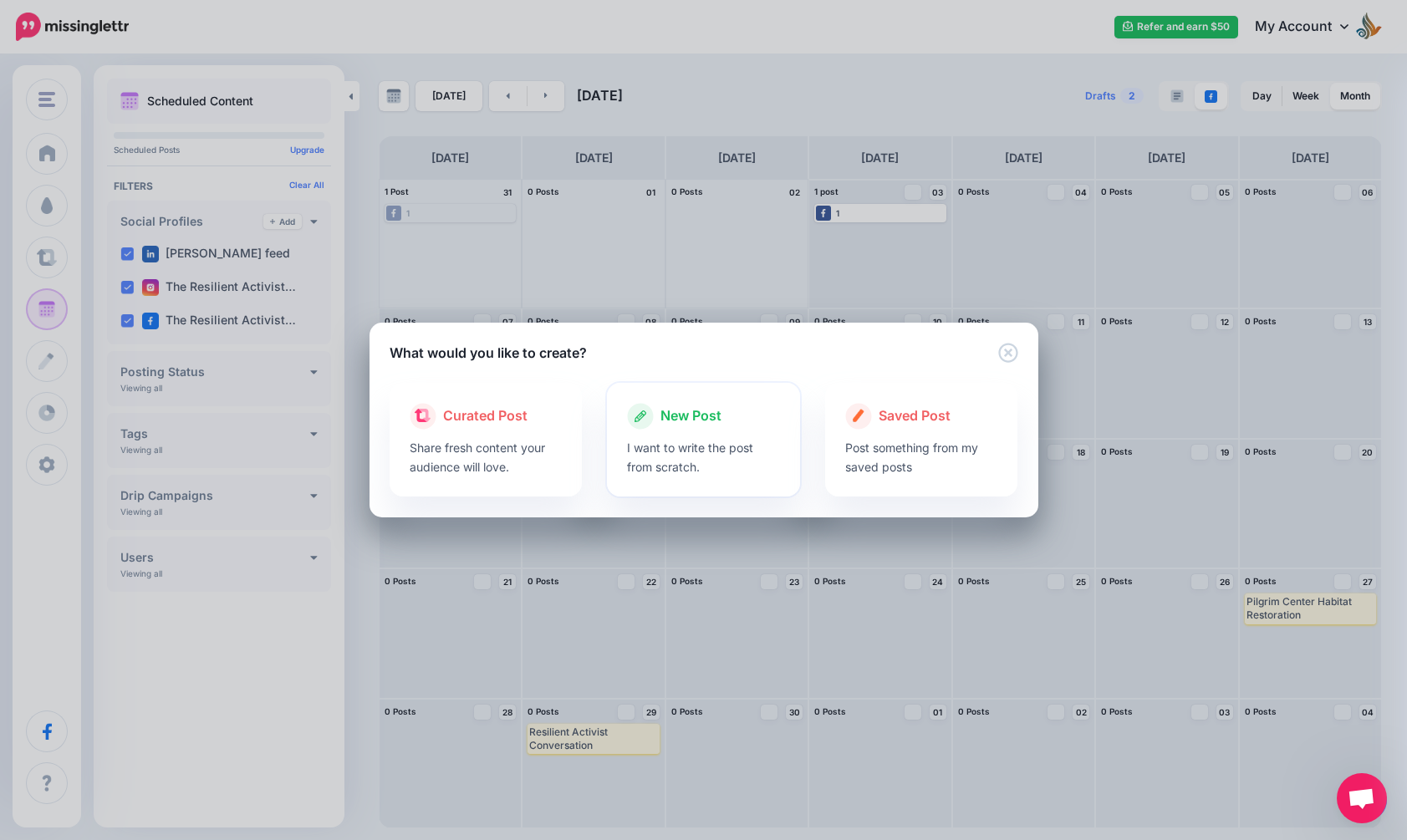
click at [728, 431] on div at bounding box center [703, 434] width 153 height 9
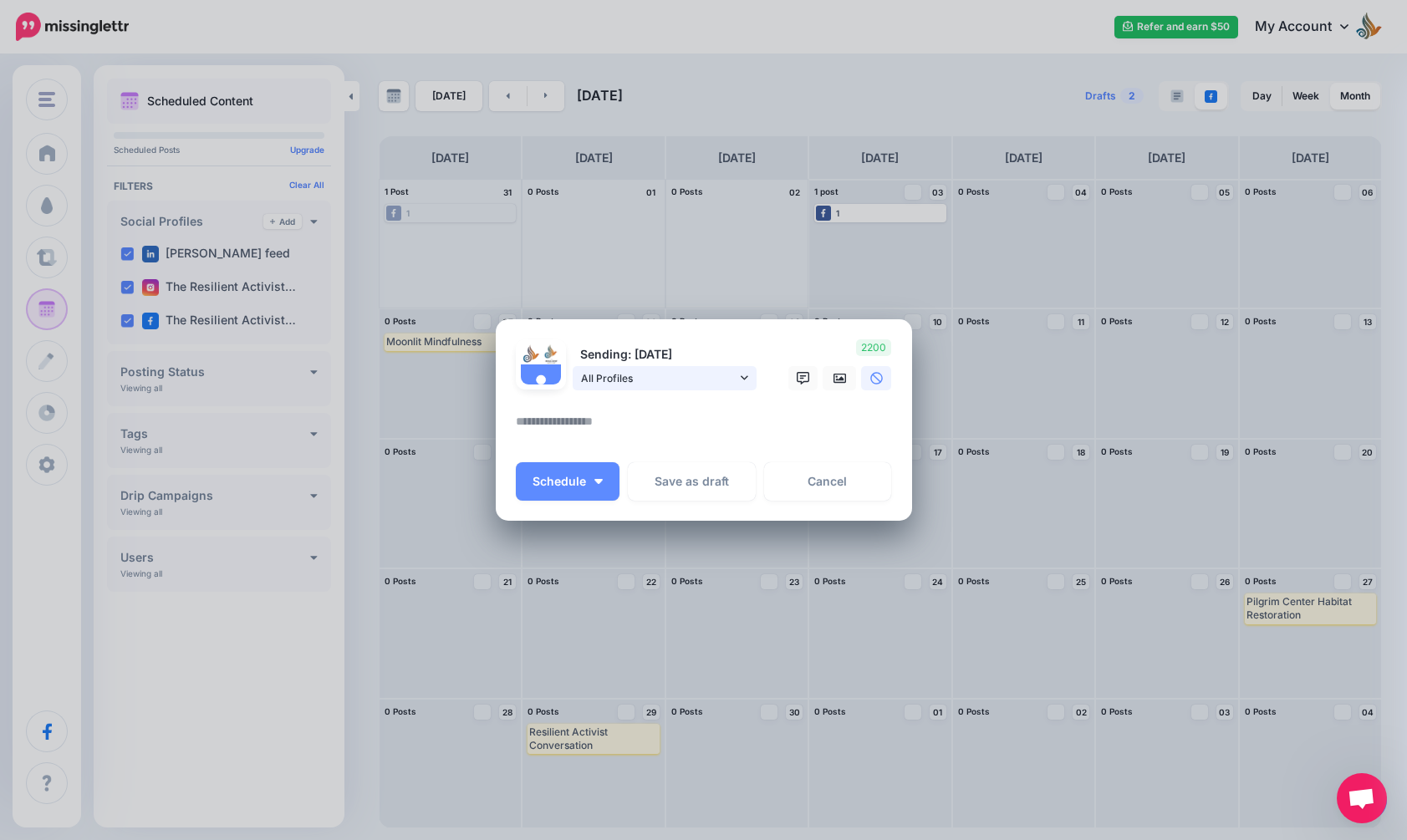
click at [722, 377] on span "All Profiles" at bounding box center [658, 378] width 155 height 18
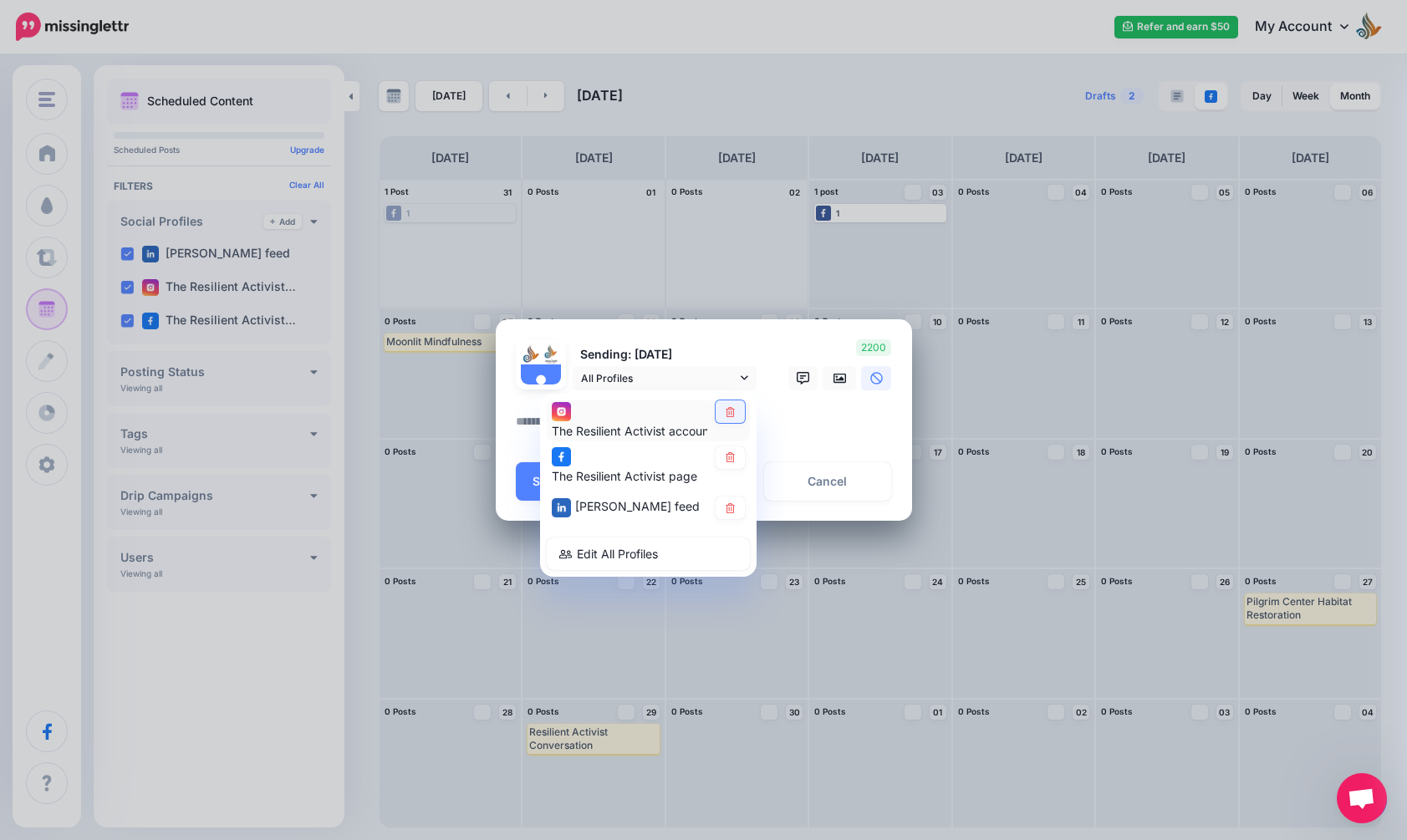
click at [736, 412] on link at bounding box center [730, 411] width 29 height 22
click at [735, 448] on link at bounding box center [730, 457] width 29 height 22
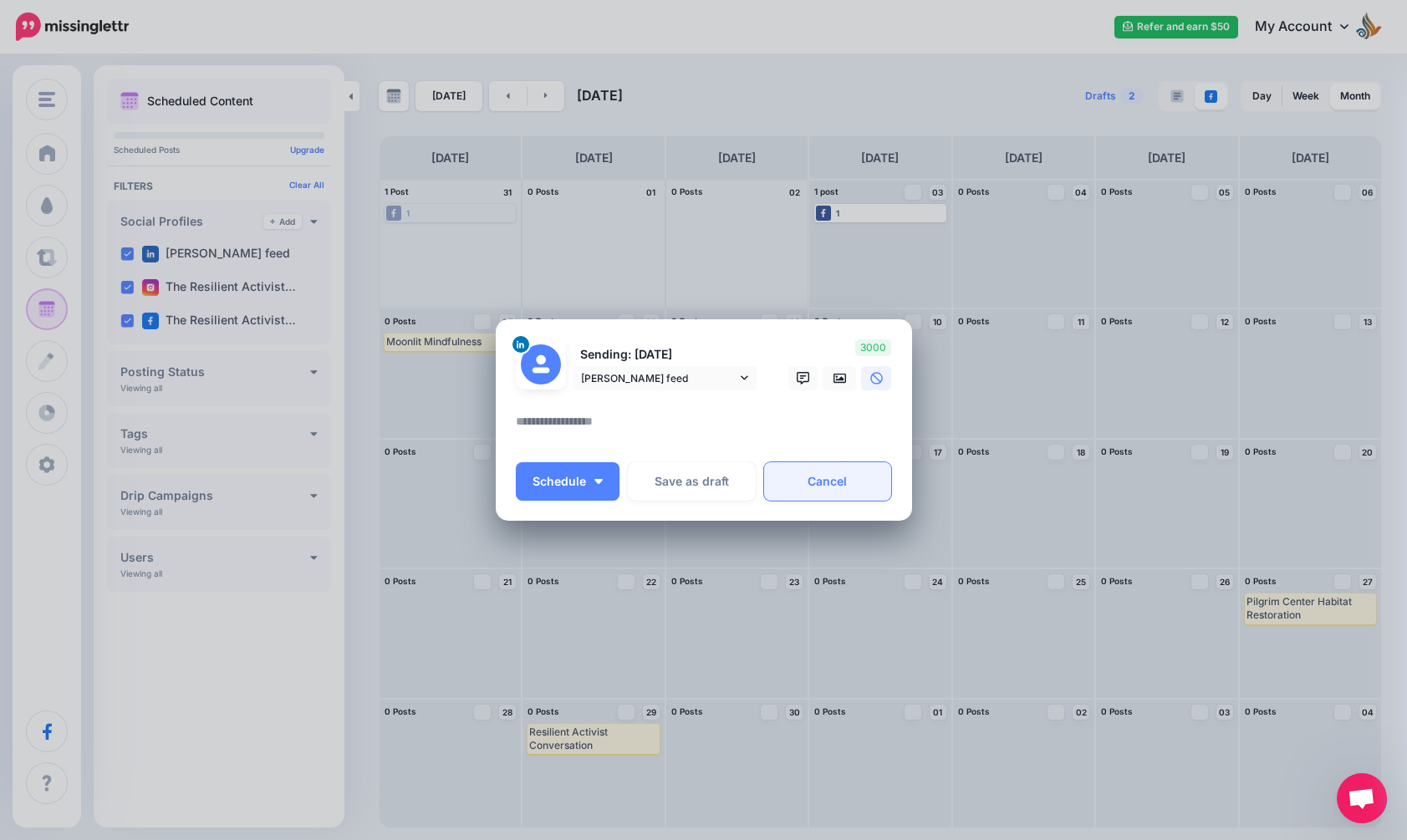
click at [818, 477] on link "Cancel" at bounding box center [828, 480] width 128 height 38
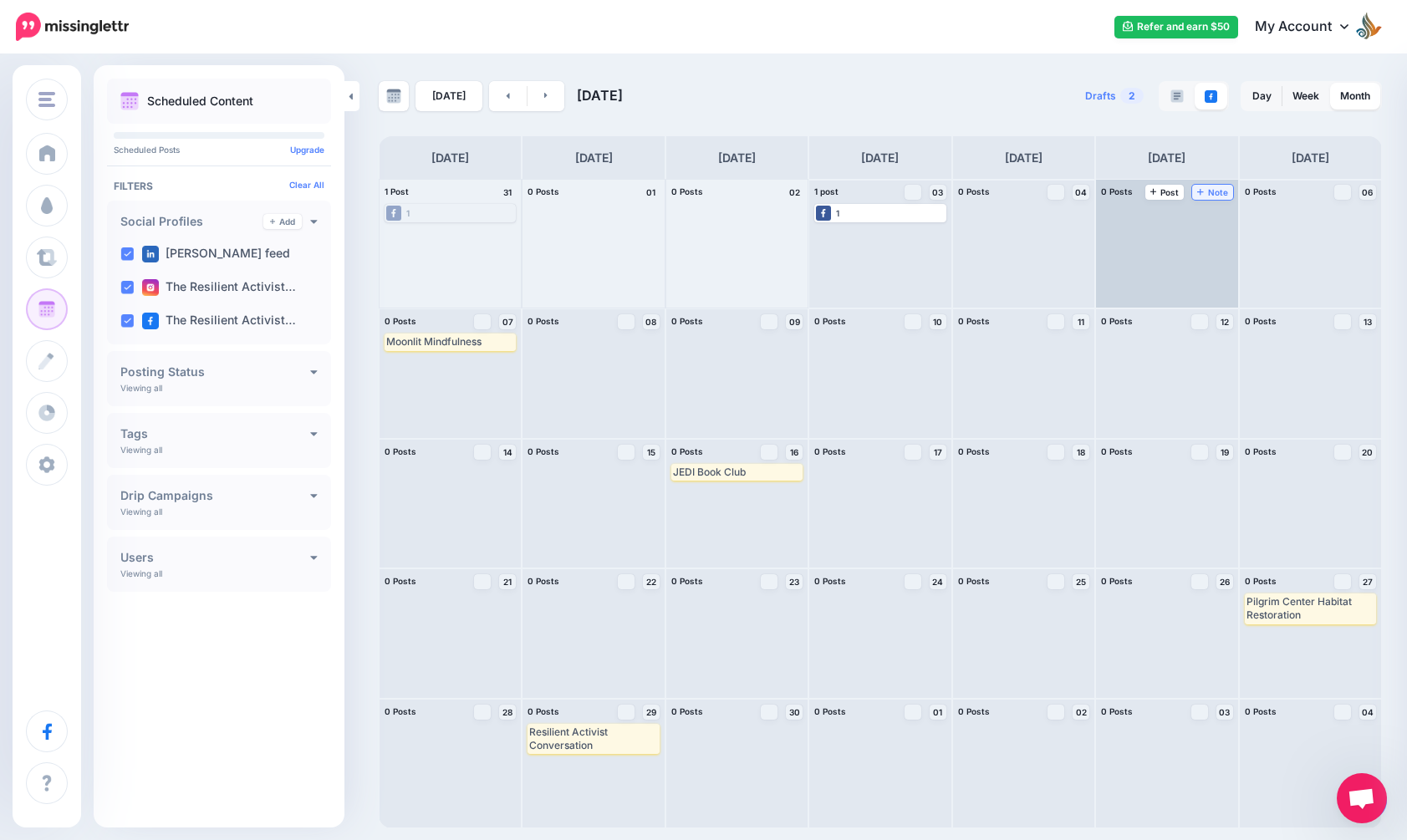
click at [1206, 188] on span "Note" at bounding box center [1213, 192] width 31 height 9
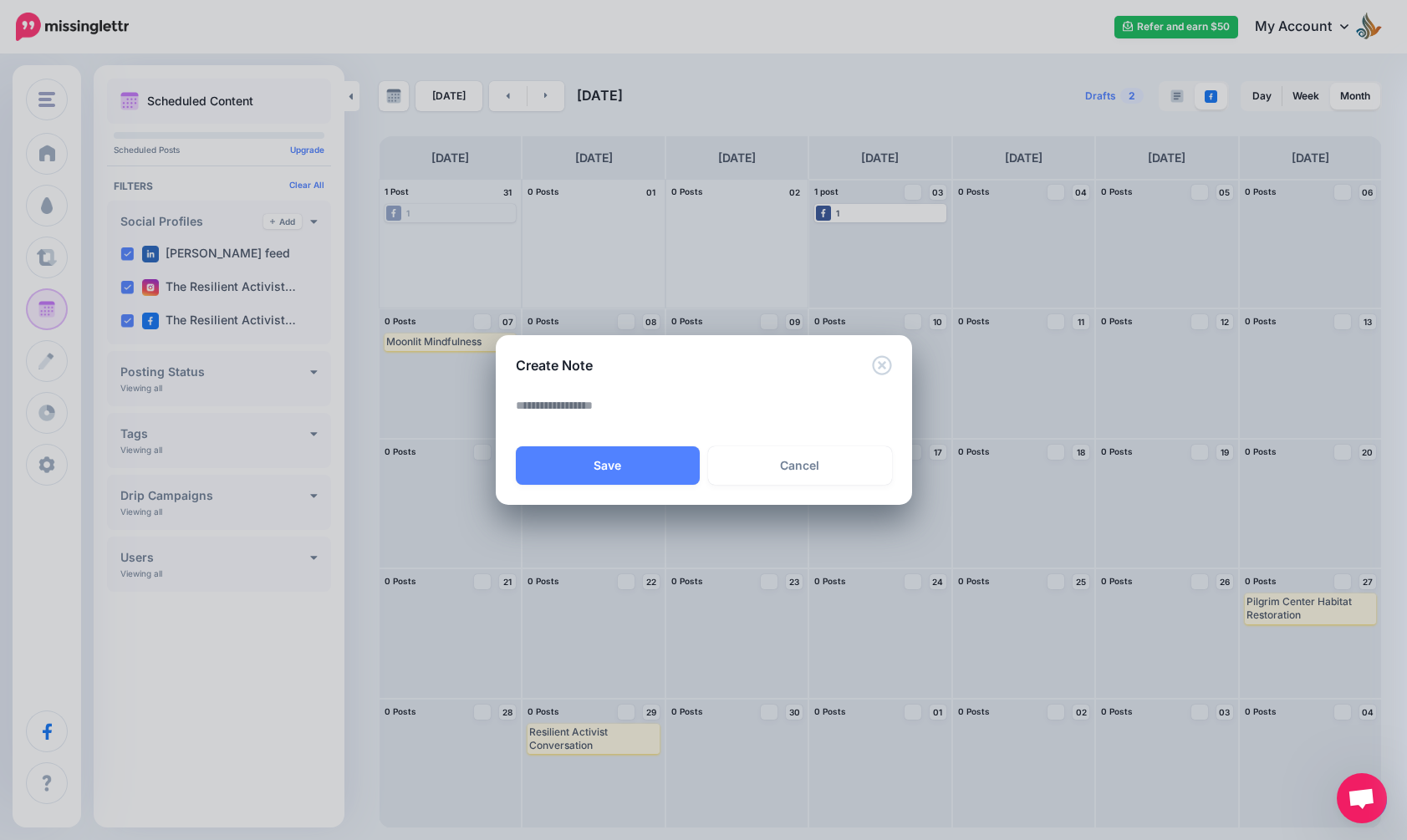
click at [722, 422] on textarea at bounding box center [708, 411] width 384 height 32
type textarea "**********"
click at [630, 463] on button "Save" at bounding box center [607, 465] width 184 height 38
